Goal: Download file/media

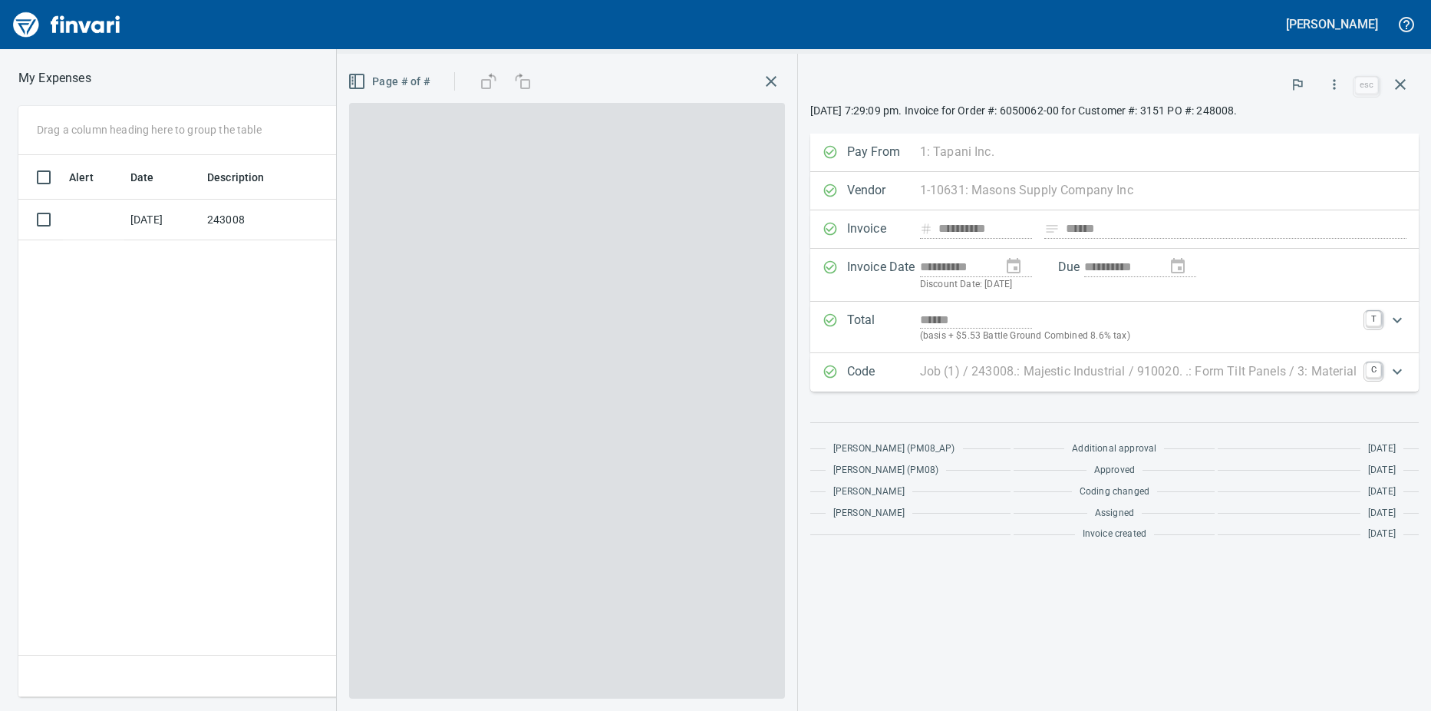
scroll to position [530, 999]
click at [199, 213] on td "[DATE]" at bounding box center [162, 220] width 77 height 41
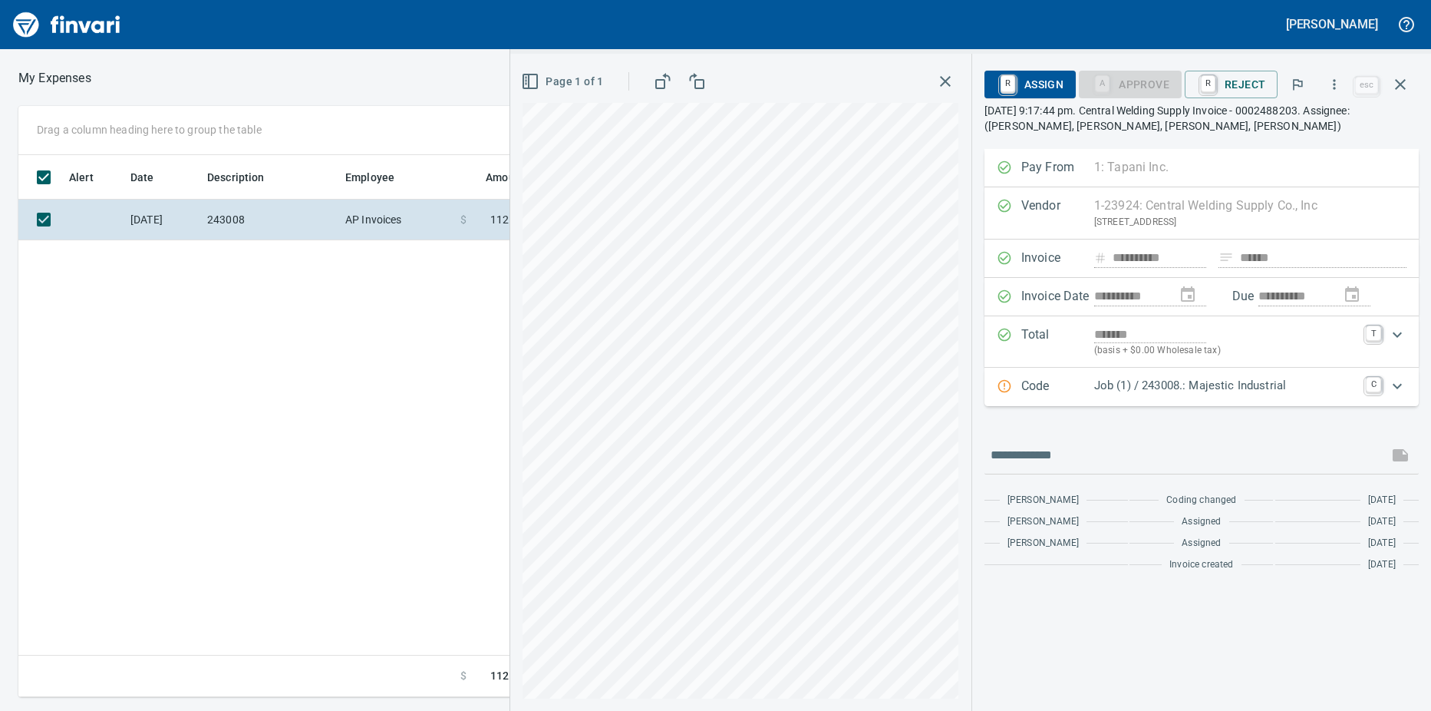
scroll to position [530, 999]
click at [1334, 90] on icon "button" at bounding box center [1334, 84] width 15 height 15
click at [1317, 124] on span "Download" at bounding box center [1332, 129] width 147 height 18
